Goal: Check status: Check status

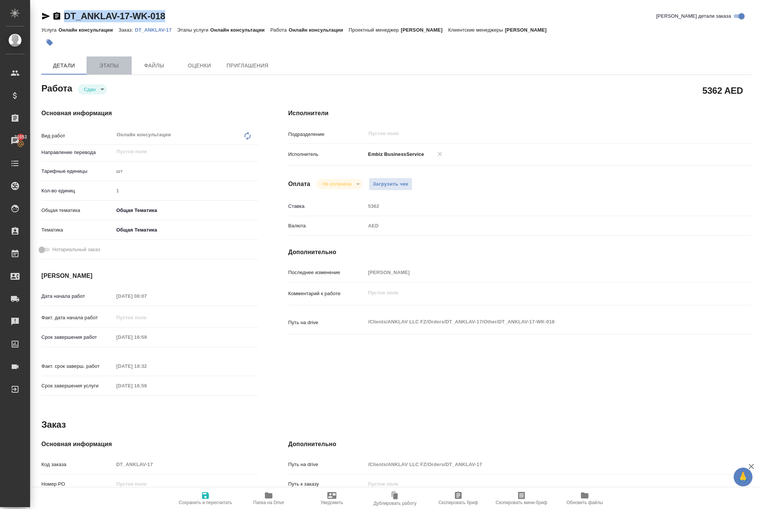
click at [113, 70] on span "Этапы" at bounding box center [109, 65] width 36 height 9
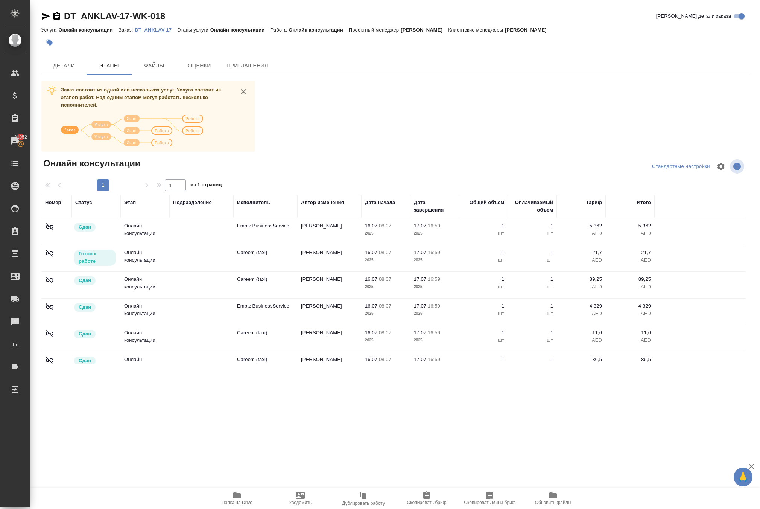
click at [248, 245] on td "Embiz BusinessService" at bounding box center [265, 231] width 64 height 26
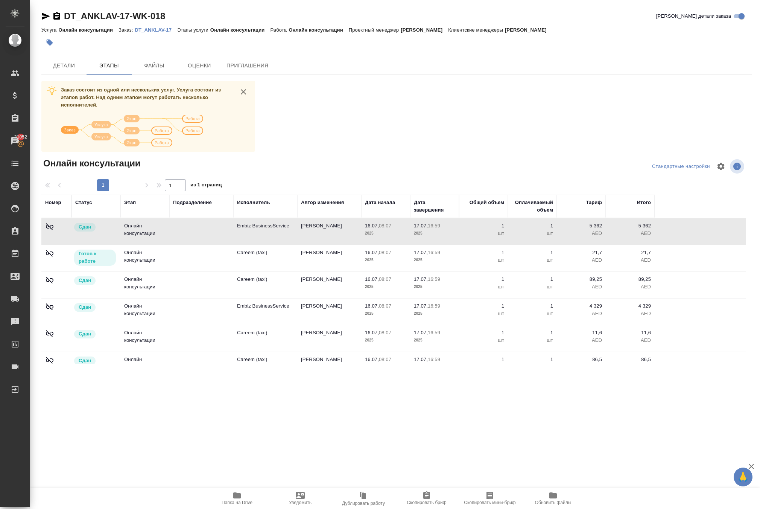
click at [248, 245] on td "Embiz BusinessService" at bounding box center [265, 231] width 64 height 26
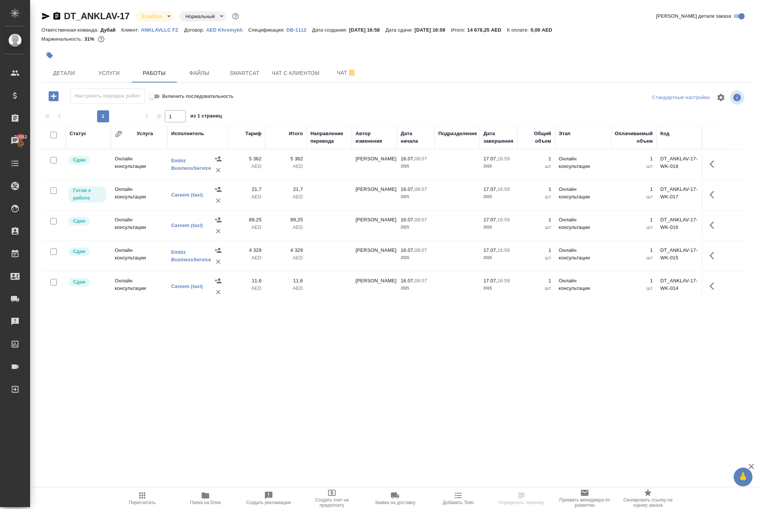
click at [336, 178] on td at bounding box center [329, 164] width 45 height 26
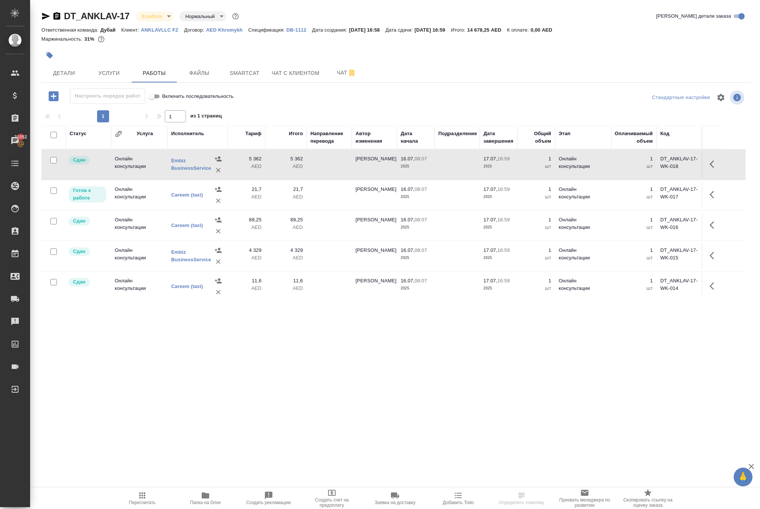
click at [336, 178] on td at bounding box center [329, 164] width 45 height 26
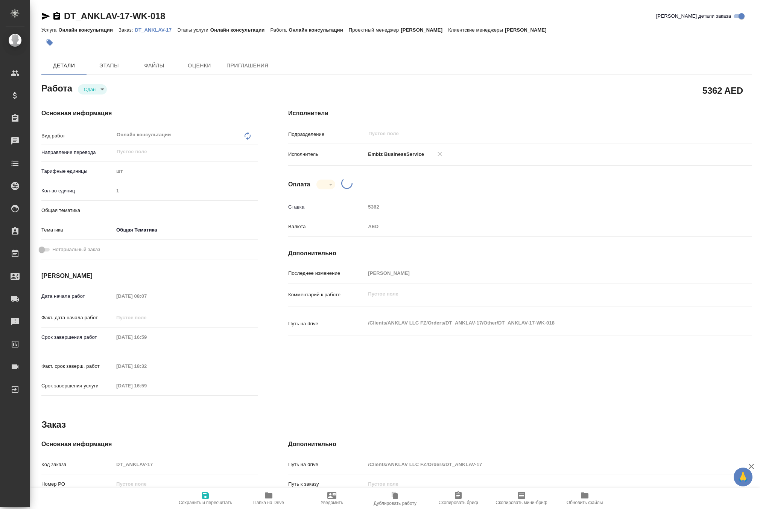
type textarea "x"
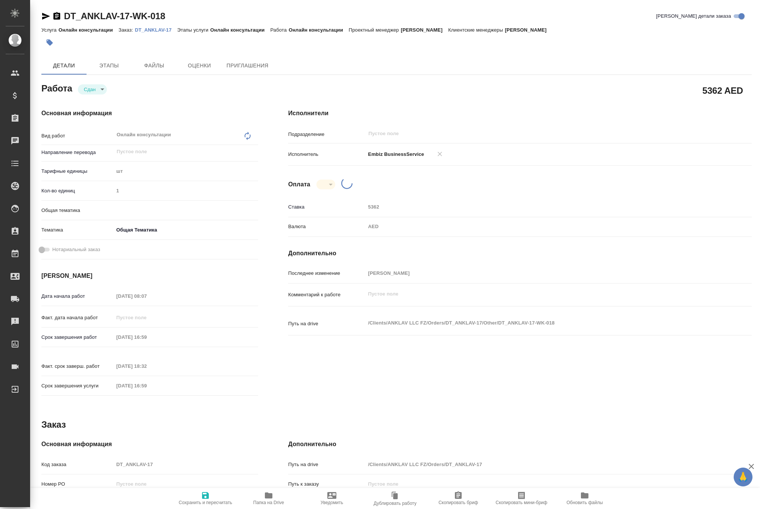
type textarea "x"
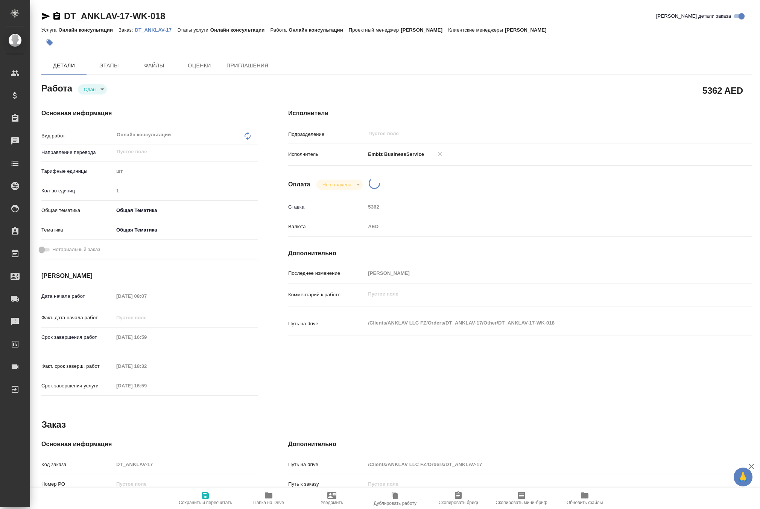
type textarea "x"
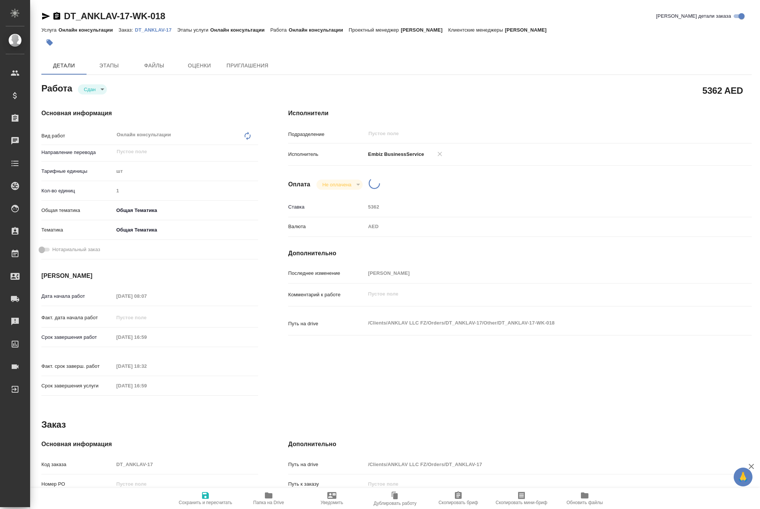
type textarea "x"
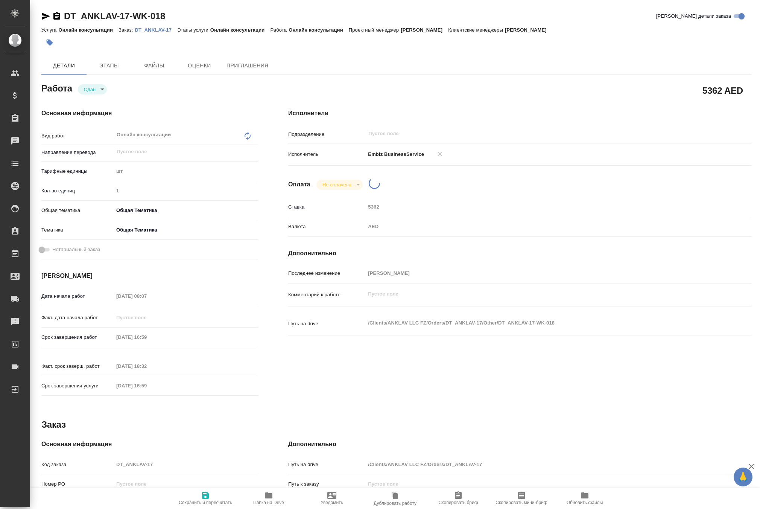
type textarea "x"
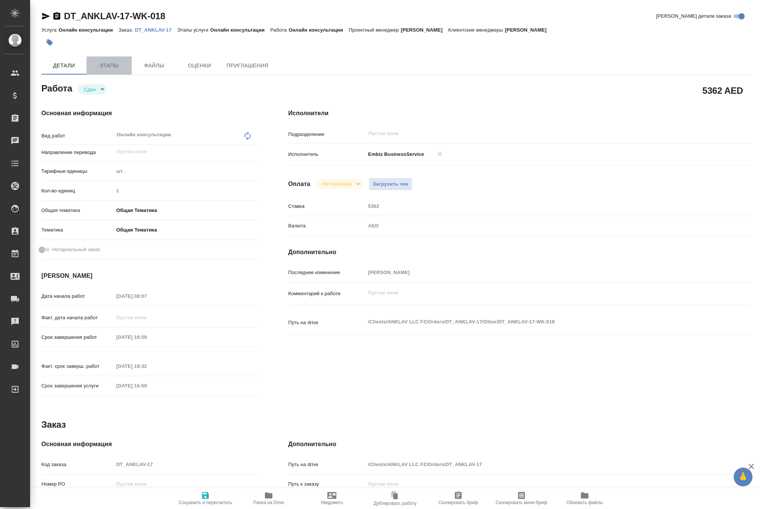
click at [109, 70] on span "Этапы" at bounding box center [109, 65] width 36 height 9
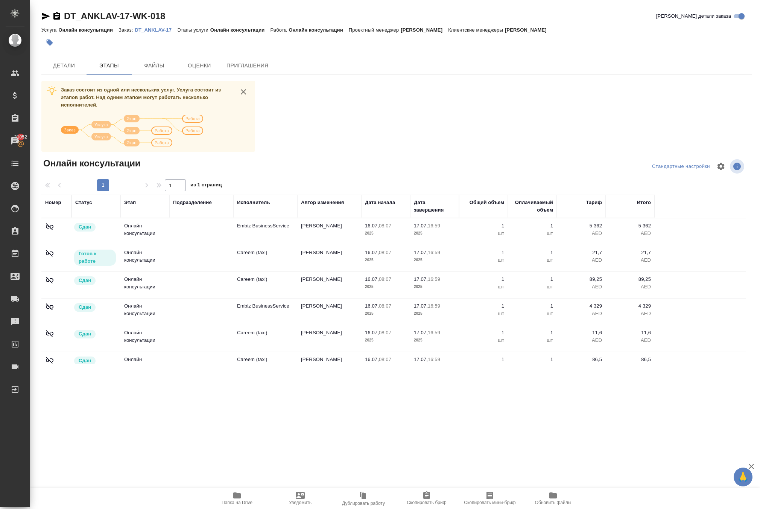
click at [214, 245] on td at bounding box center [201, 231] width 64 height 26
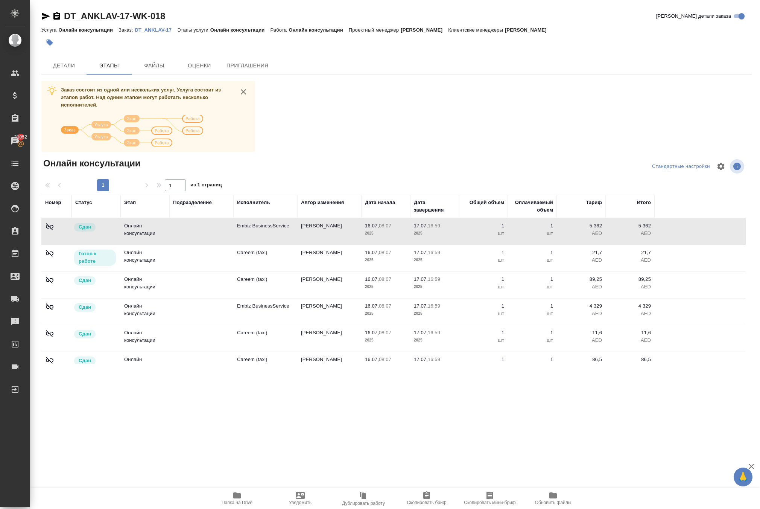
click at [214, 245] on td at bounding box center [201, 231] width 64 height 26
click at [54, 231] on icon at bounding box center [49, 226] width 9 height 9
click at [52, 230] on icon at bounding box center [50, 226] width 8 height 7
